Goal: Task Accomplishment & Management: Use online tool/utility

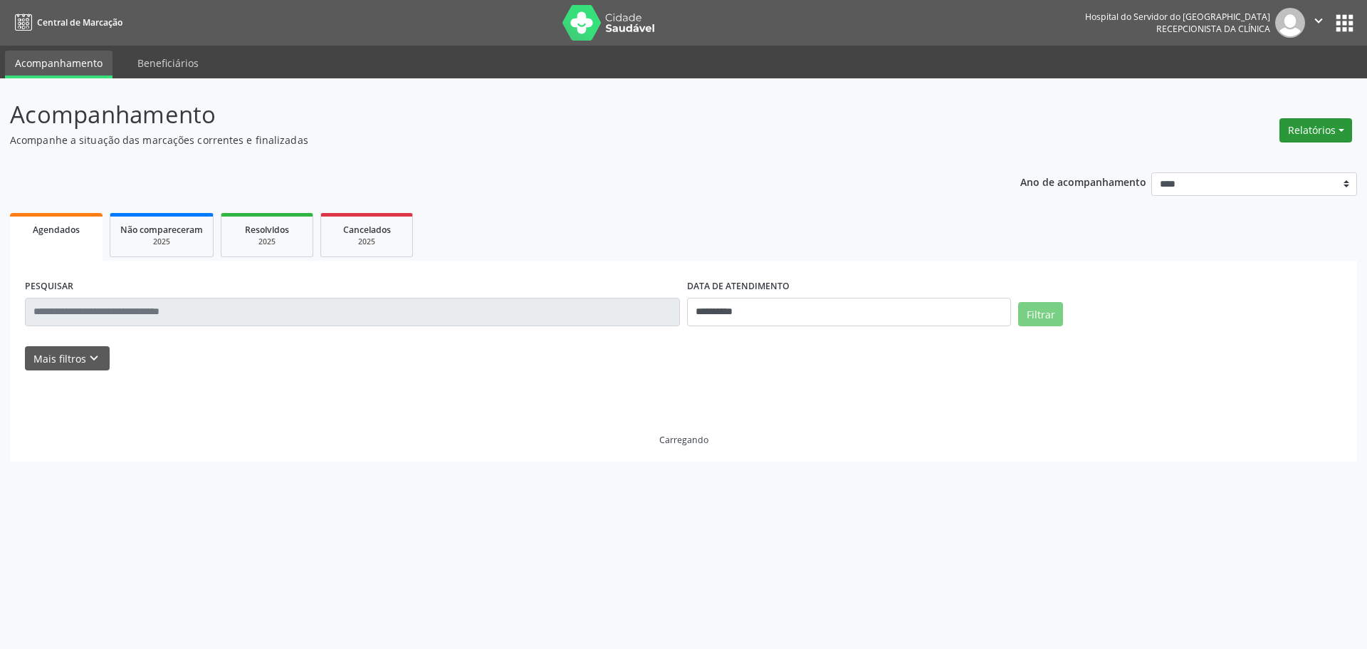
click at [1290, 139] on button "Relatórios" at bounding box center [1316, 130] width 73 height 24
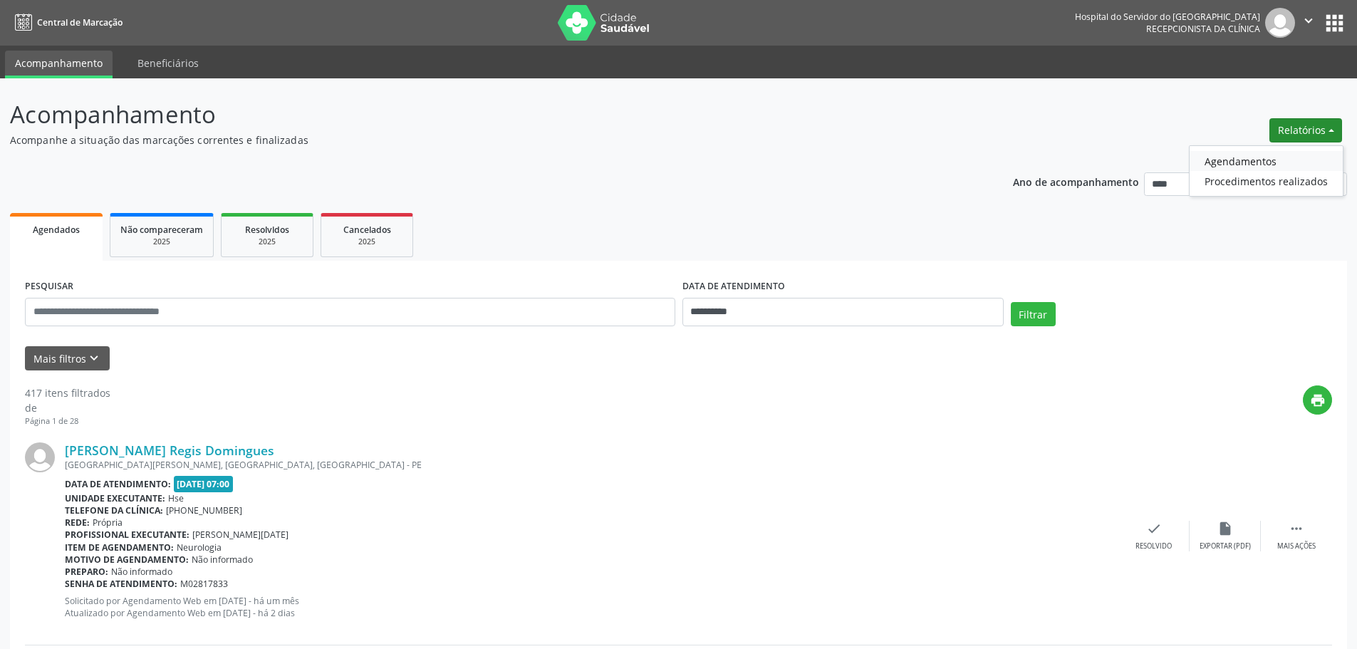
click at [1261, 157] on link "Agendamentos" at bounding box center [1265, 161] width 153 height 20
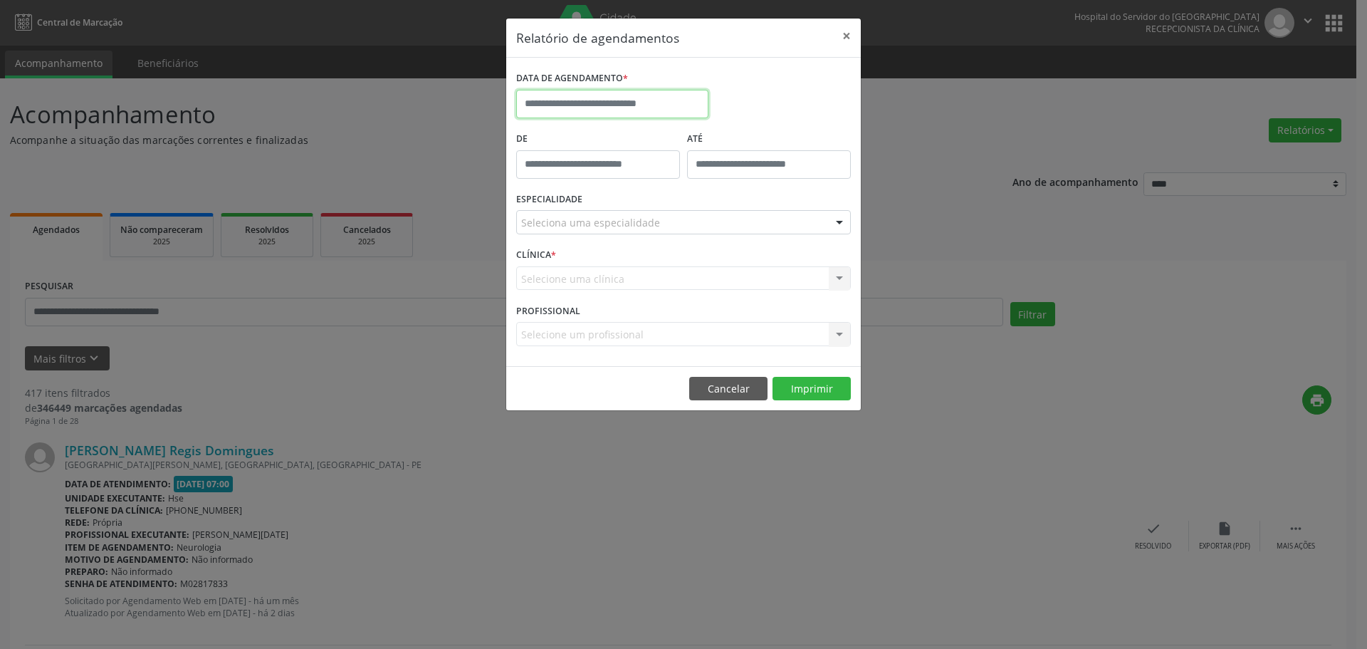
click at [595, 100] on input "text" at bounding box center [612, 104] width 192 height 28
click at [721, 137] on icon at bounding box center [724, 136] width 10 height 10
select select "*"
click at [568, 179] on span "1" at bounding box center [563, 179] width 28 height 28
type input "**********"
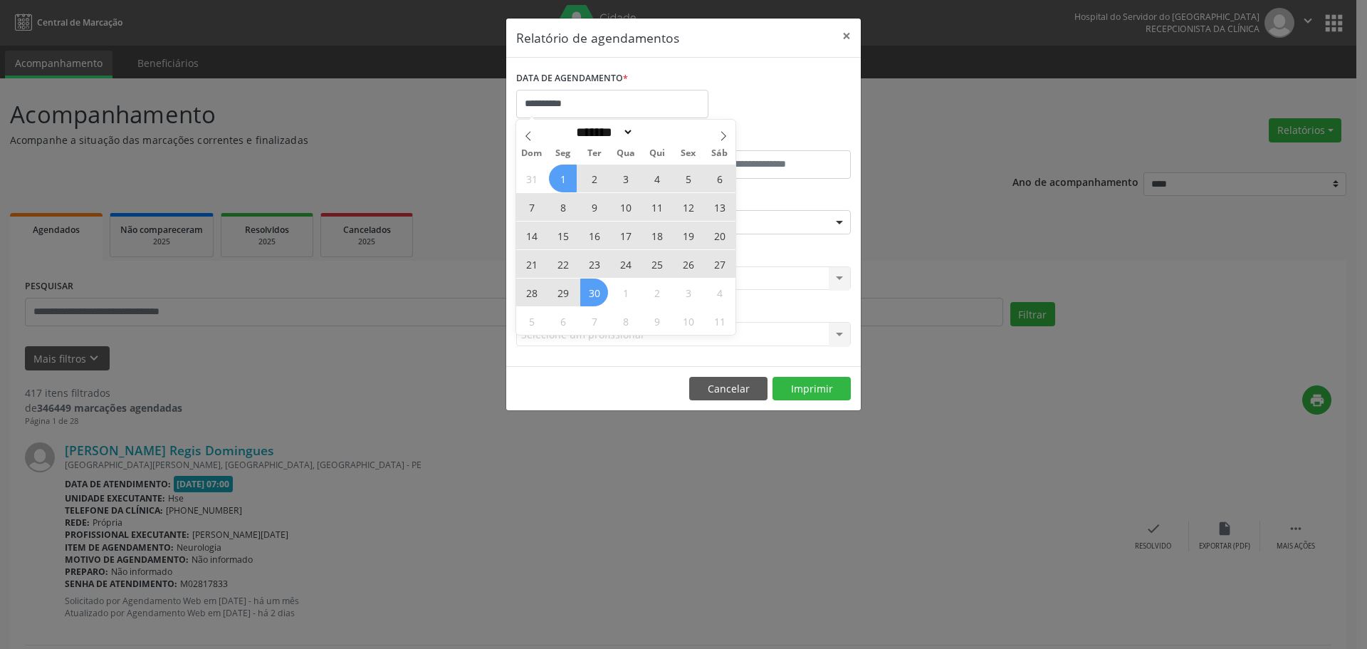
click at [595, 300] on div "31 1 2 3 4 5 6 7 8 9 10 11 12 13 14 15 16 17 18 19 20 21 22 23 24 25 26 27 28 2…" at bounding box center [625, 249] width 219 height 171
click at [596, 299] on span "30" at bounding box center [594, 292] width 28 height 28
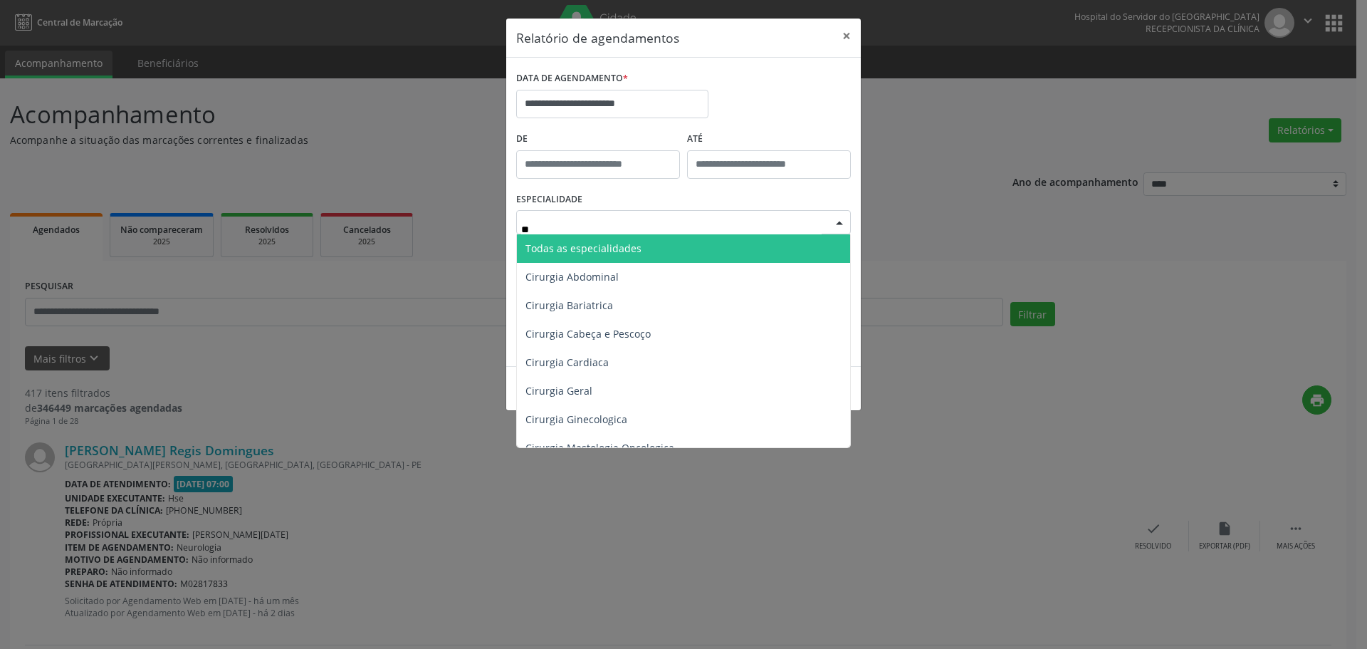
type input "***"
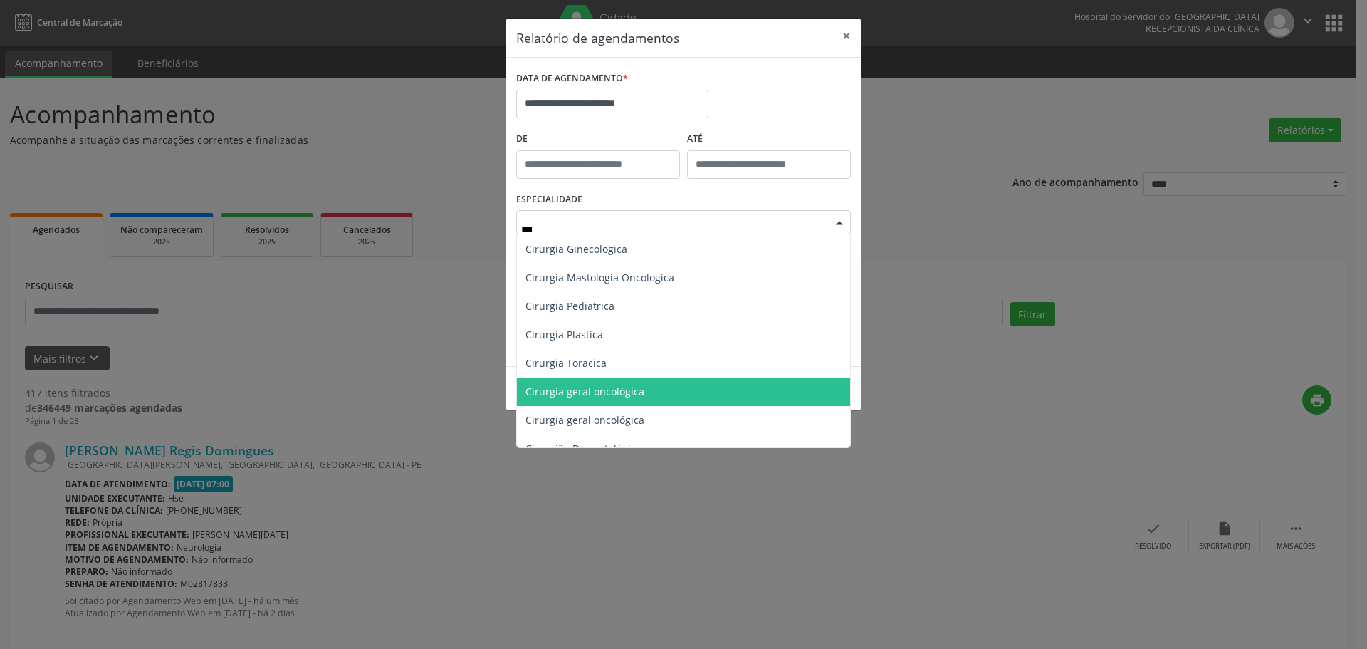
scroll to position [142, 0]
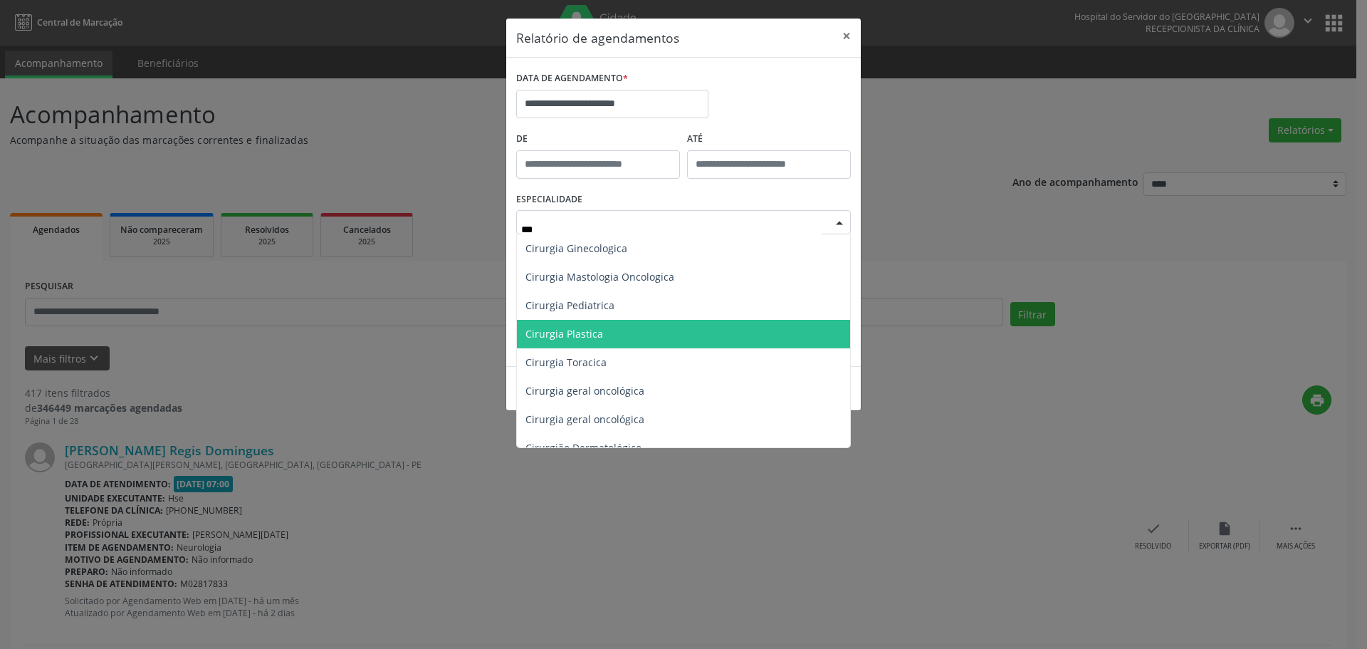
click at [632, 337] on span "Cirurgia Plastica" at bounding box center [683, 334] width 333 height 28
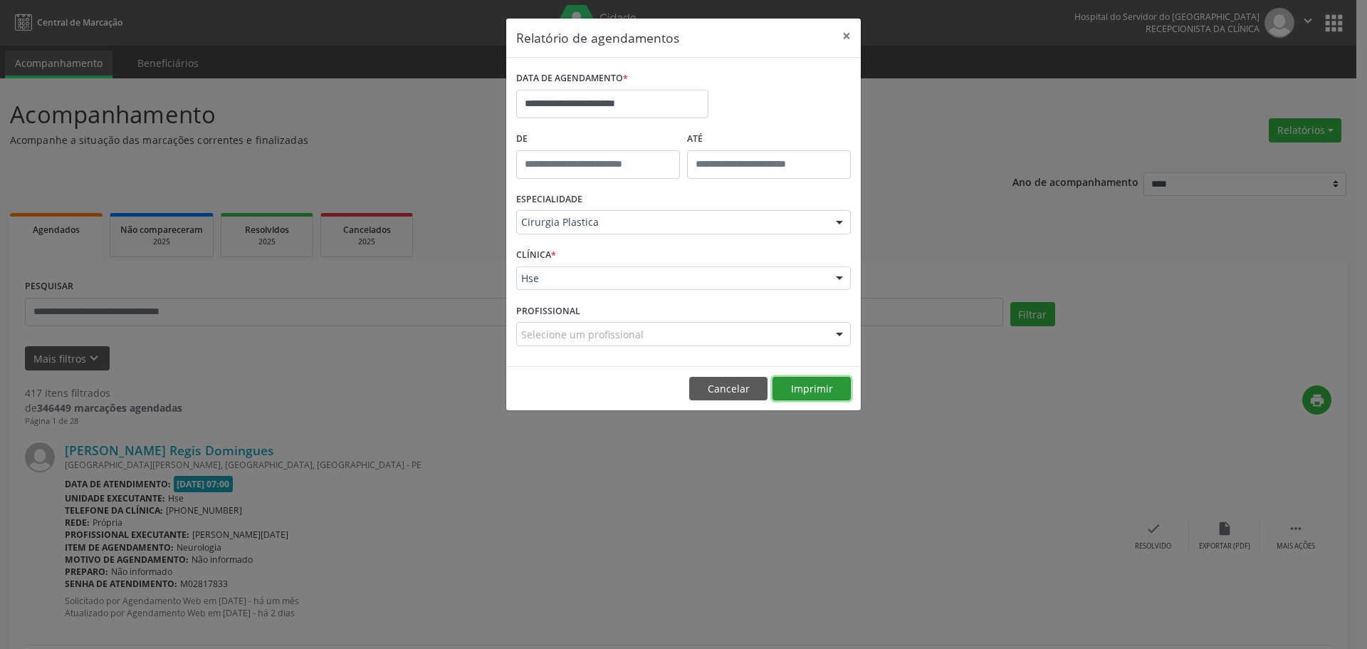
click at [818, 392] on button "Imprimir" at bounding box center [812, 389] width 78 height 24
